Goal: Task Accomplishment & Management: Understand process/instructions

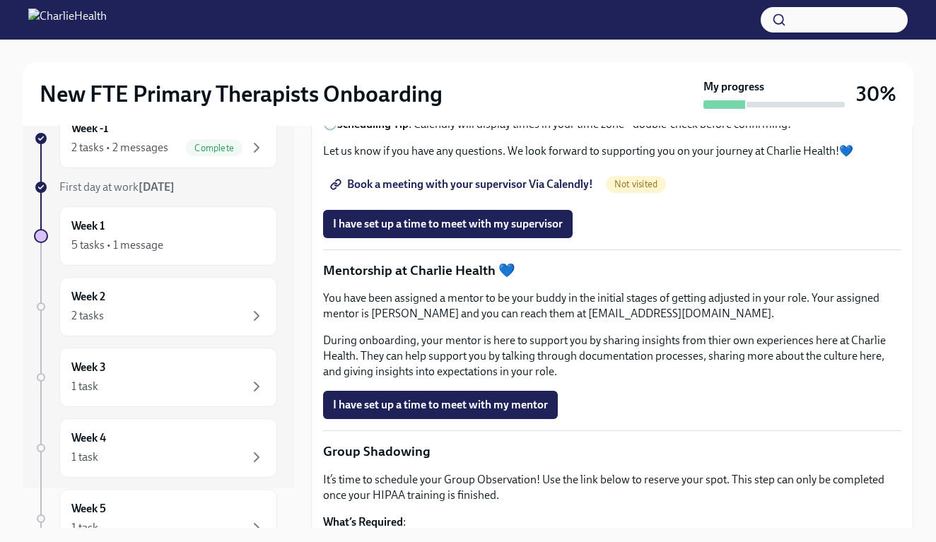
scroll to position [1443, 0]
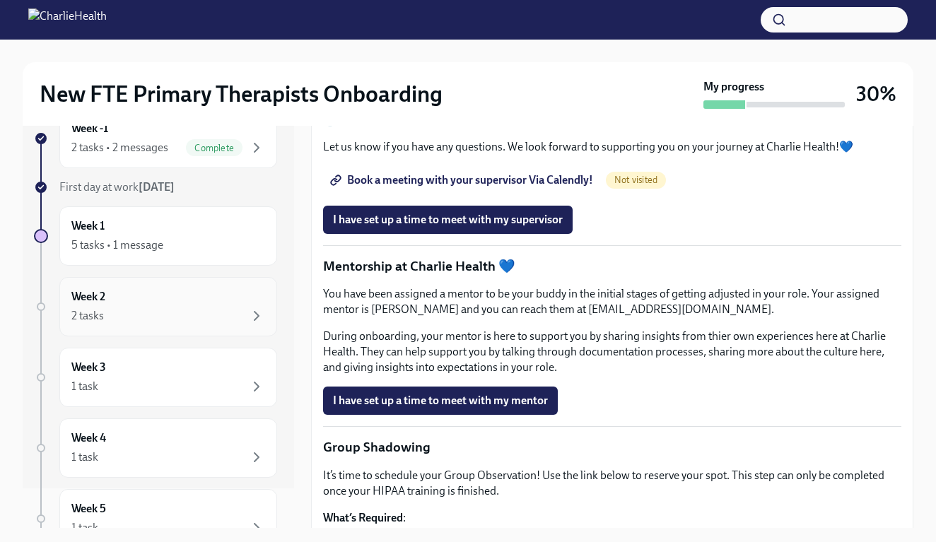
click at [201, 299] on div "Week 2 2 tasks" at bounding box center [168, 306] width 194 height 35
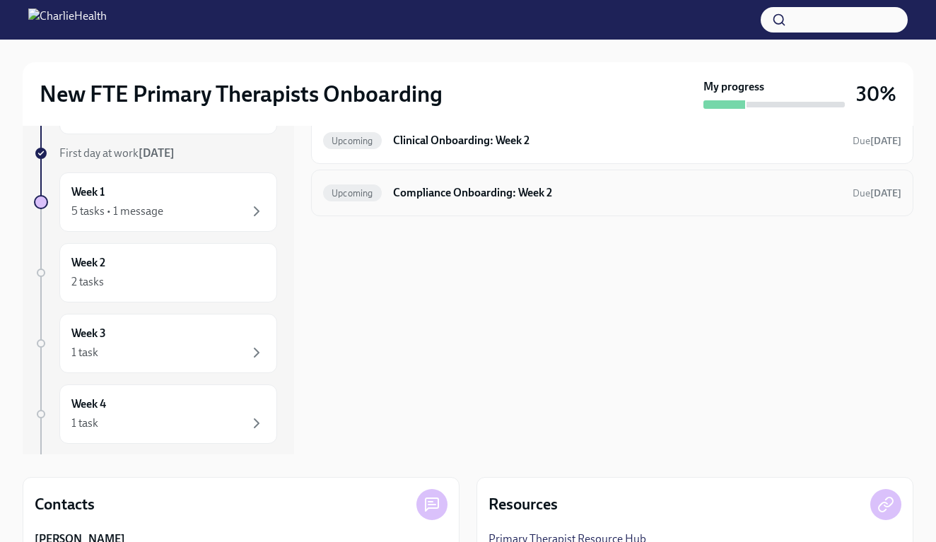
scroll to position [75, 0]
click at [204, 341] on div "Week 3 1 task" at bounding box center [168, 342] width 194 height 35
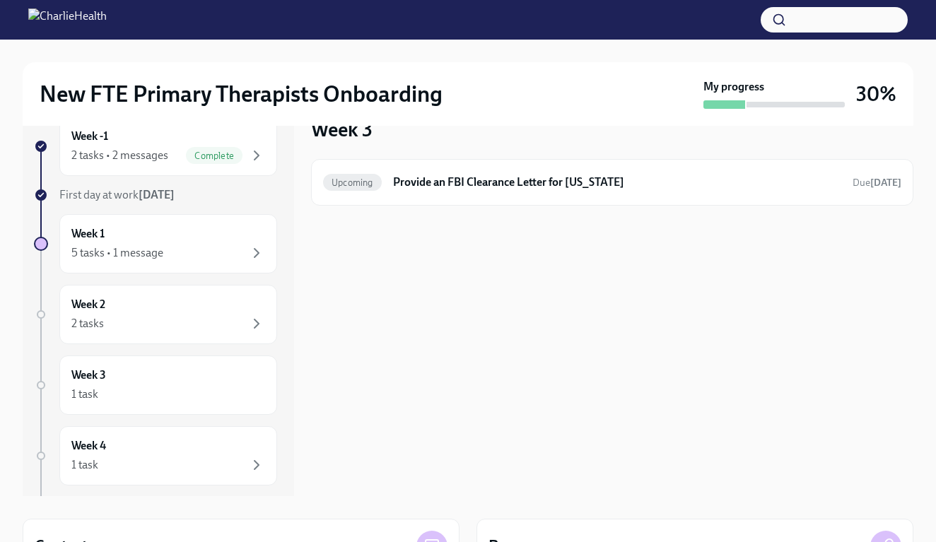
scroll to position [135, 1]
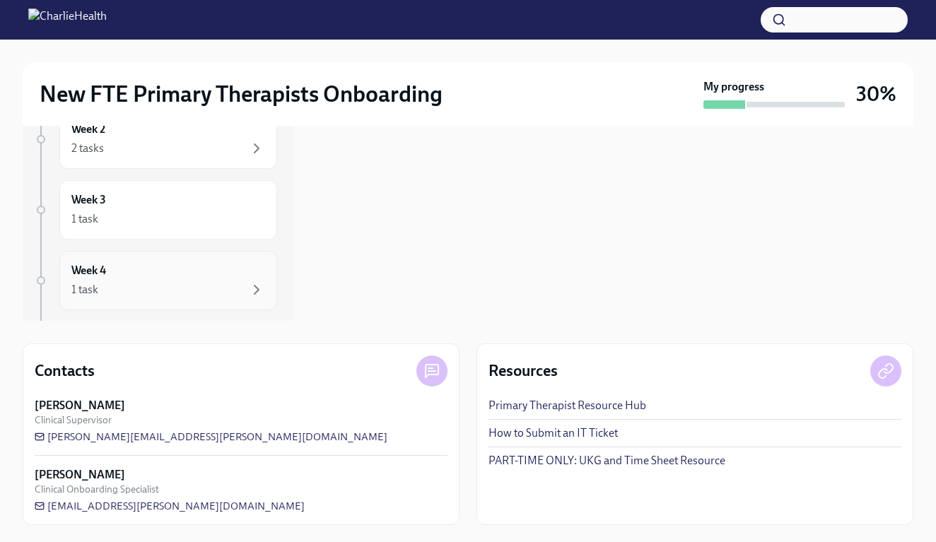
click at [209, 289] on div "1 task" at bounding box center [168, 289] width 194 height 17
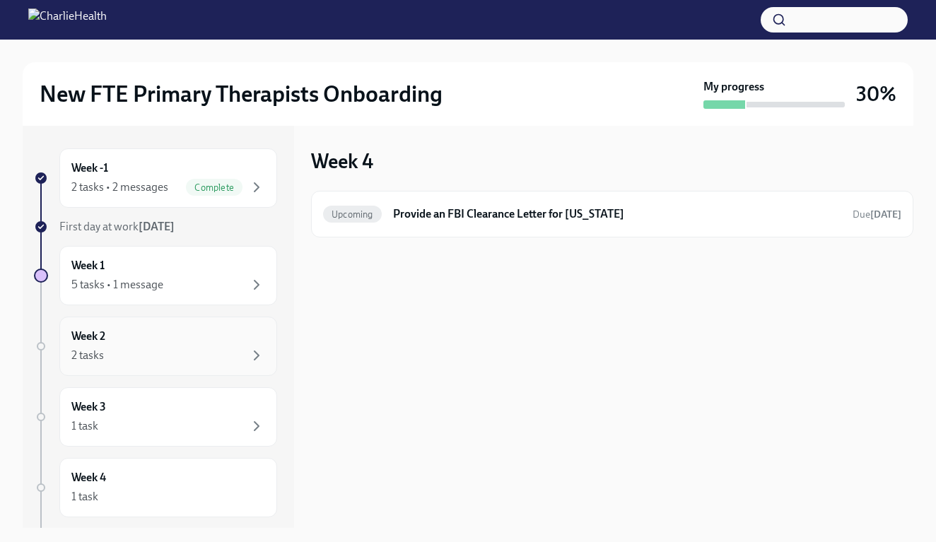
click at [168, 332] on div "Week 2 2 tasks" at bounding box center [168, 346] width 194 height 35
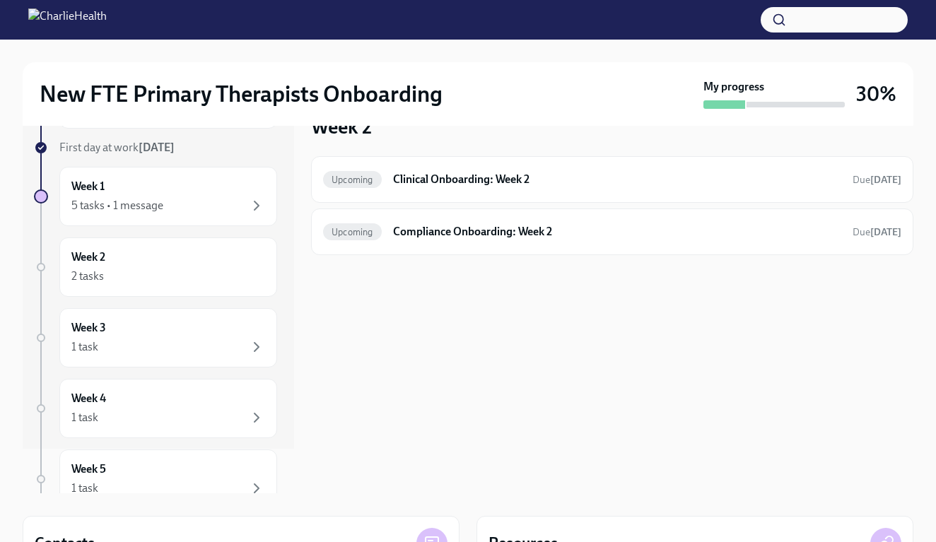
scroll to position [42, 0]
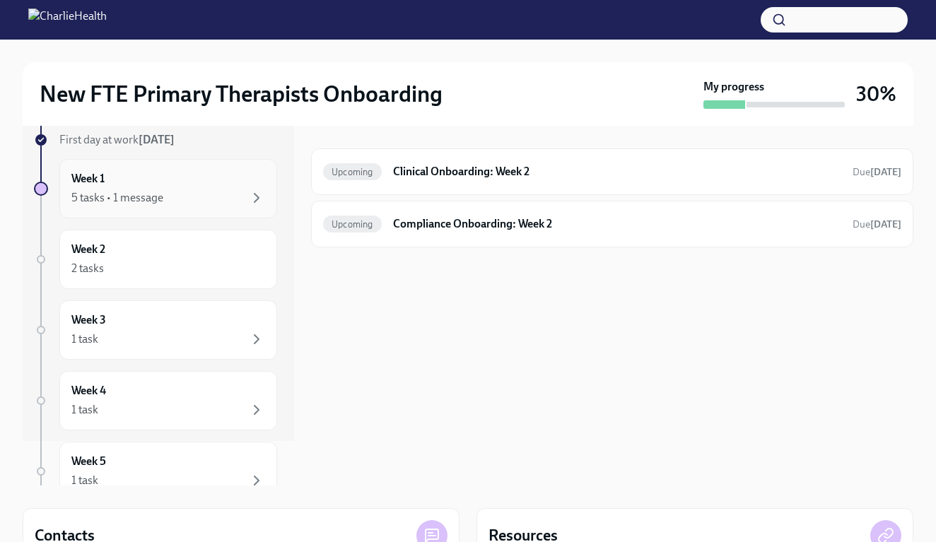
click at [181, 202] on div "5 tasks • 1 message" at bounding box center [168, 198] width 194 height 17
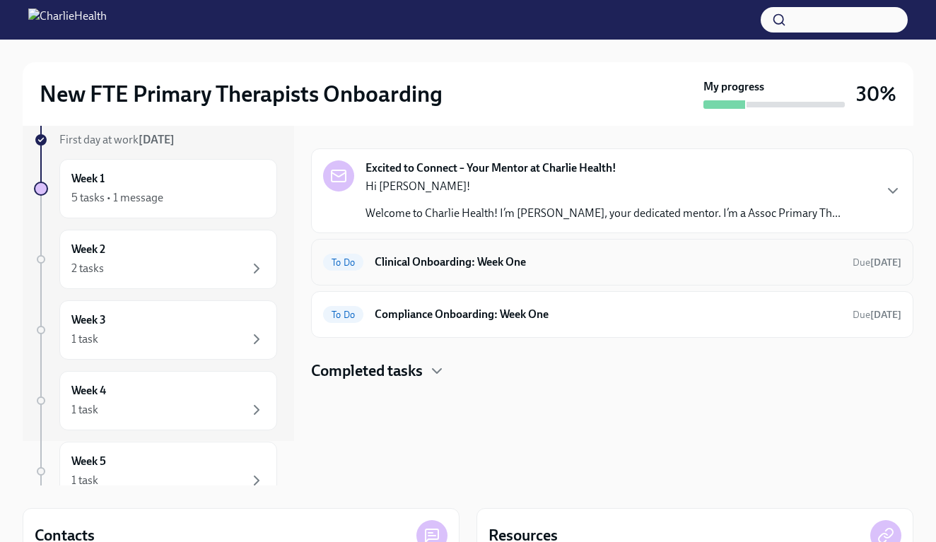
click at [360, 269] on div "To Do" at bounding box center [343, 262] width 40 height 17
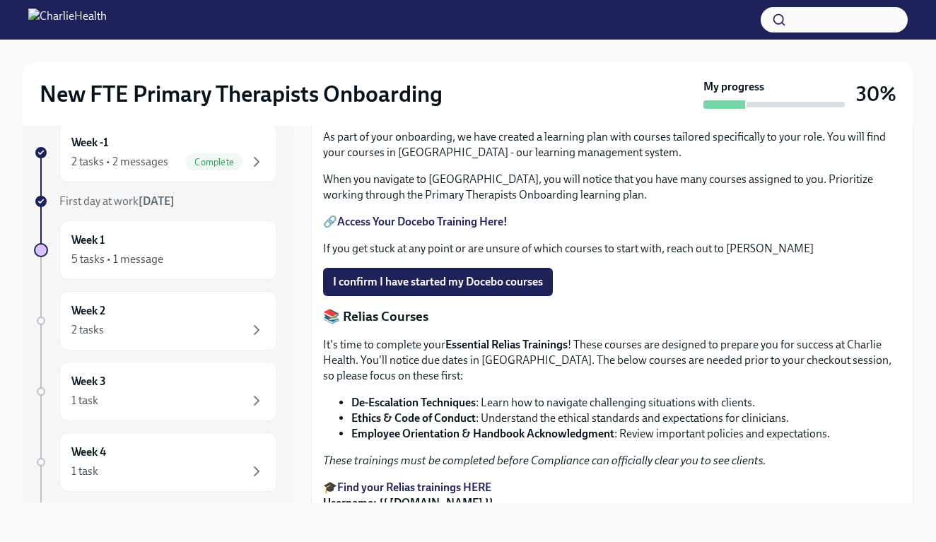
scroll to position [495, 0]
